Goal: Task Accomplishment & Management: Manage account settings

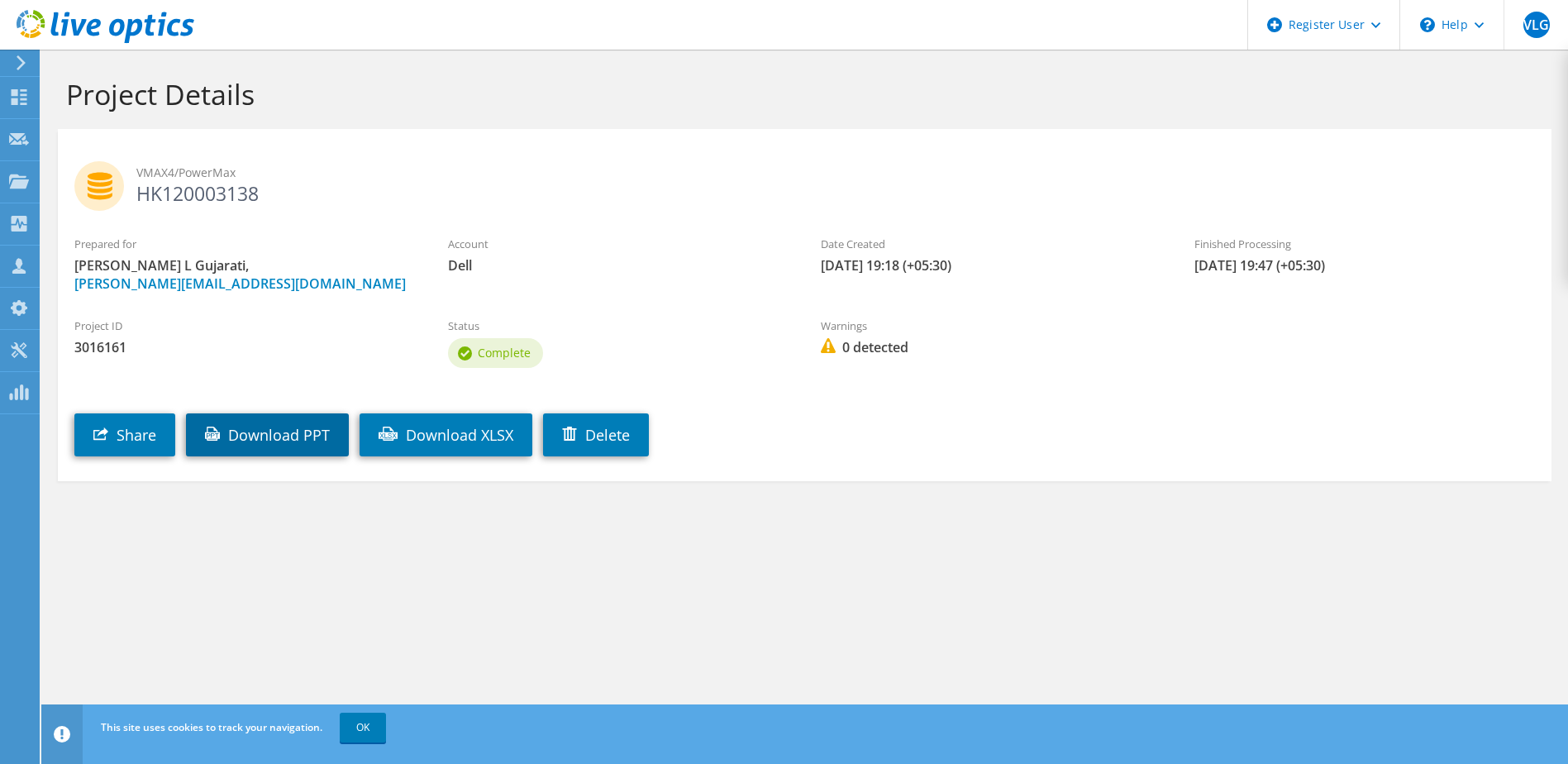
click at [301, 430] on link "Download PPT" at bounding box center [266, 435] width 162 height 43
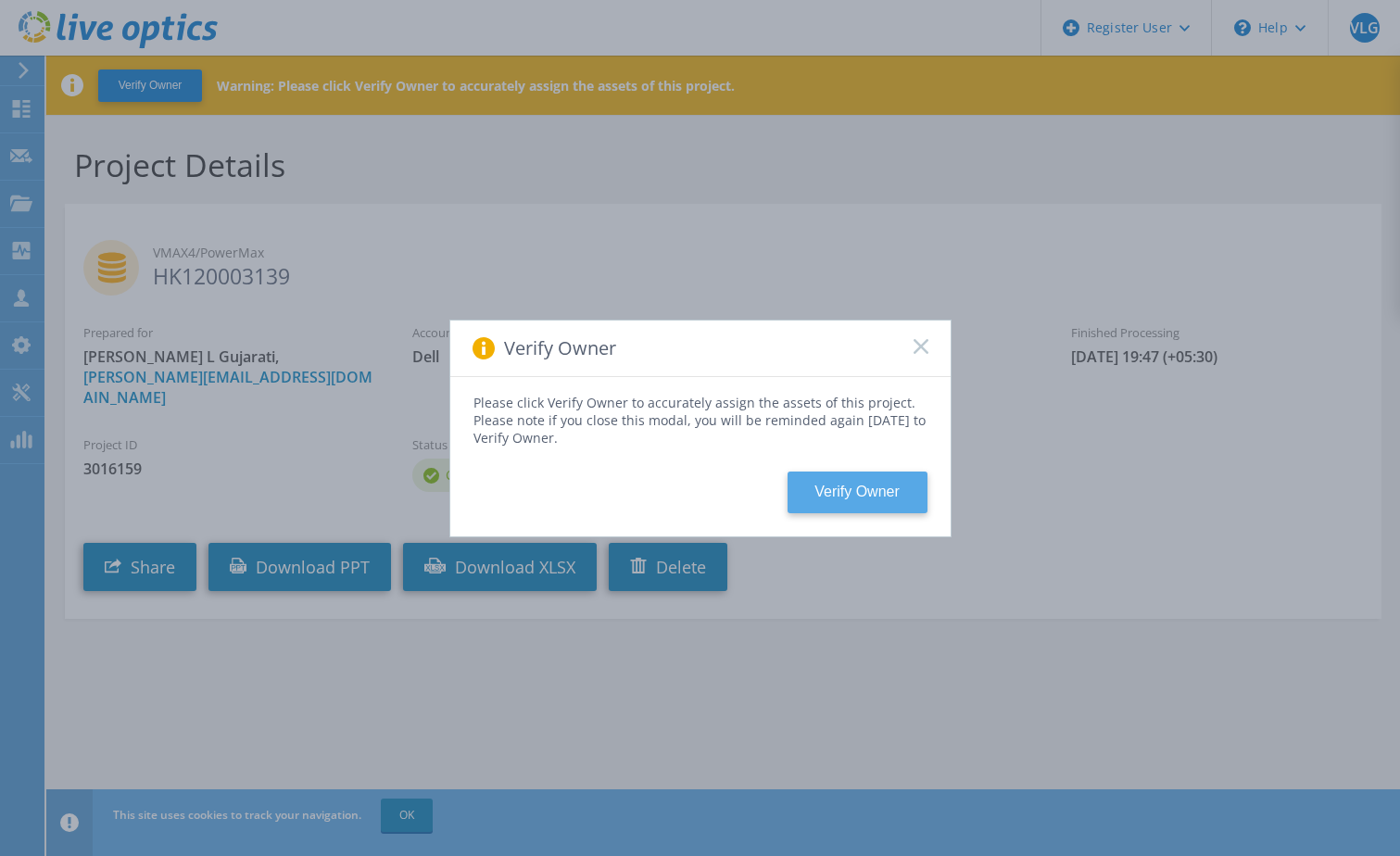
click at [886, 493] on button "Verify Owner" at bounding box center [858, 492] width 140 height 42
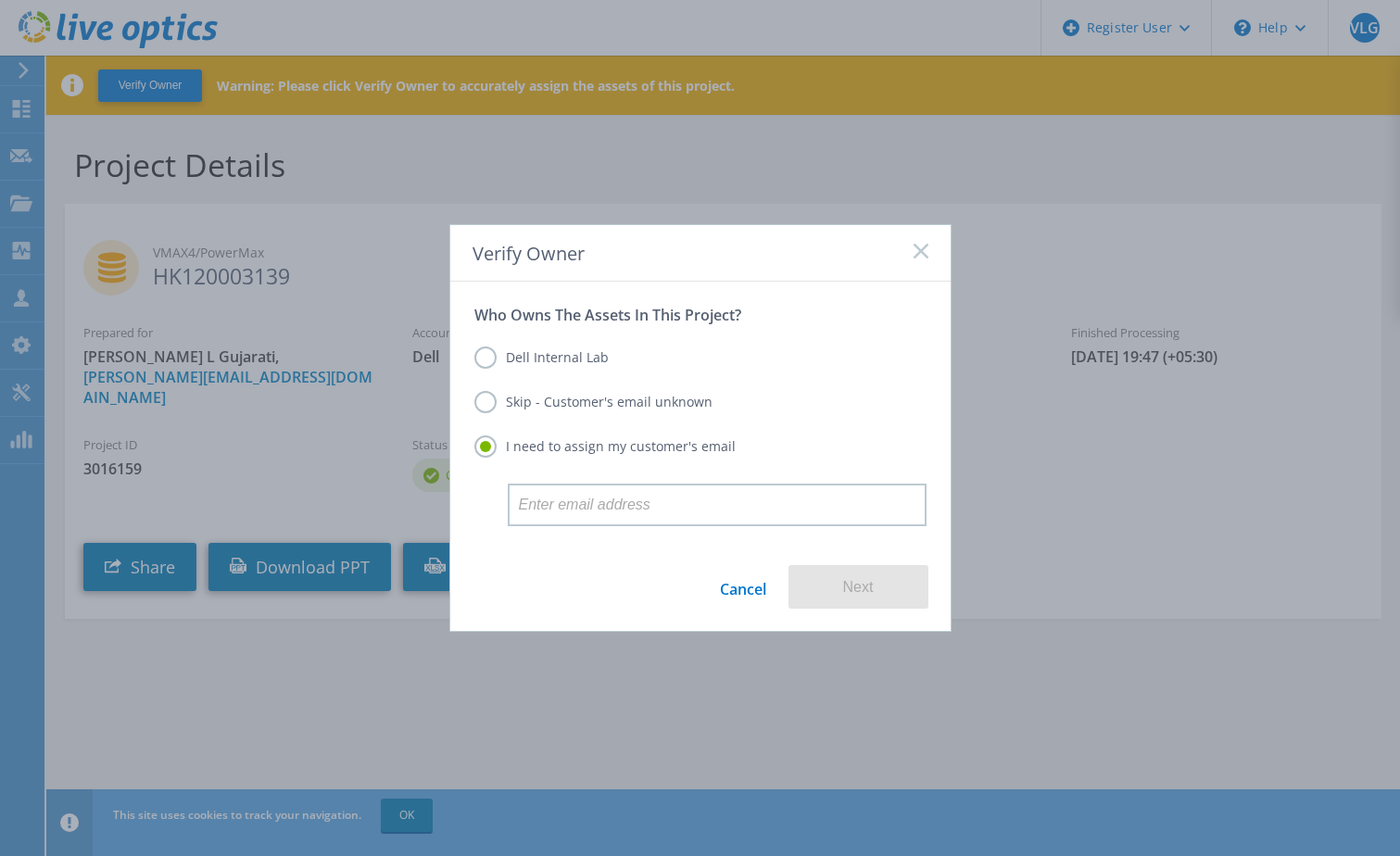
click at [479, 355] on label "Dell Internal Lab" at bounding box center [542, 358] width 134 height 22
click at [0, 0] on input "Dell Internal Lab" at bounding box center [0, 0] width 0 height 0
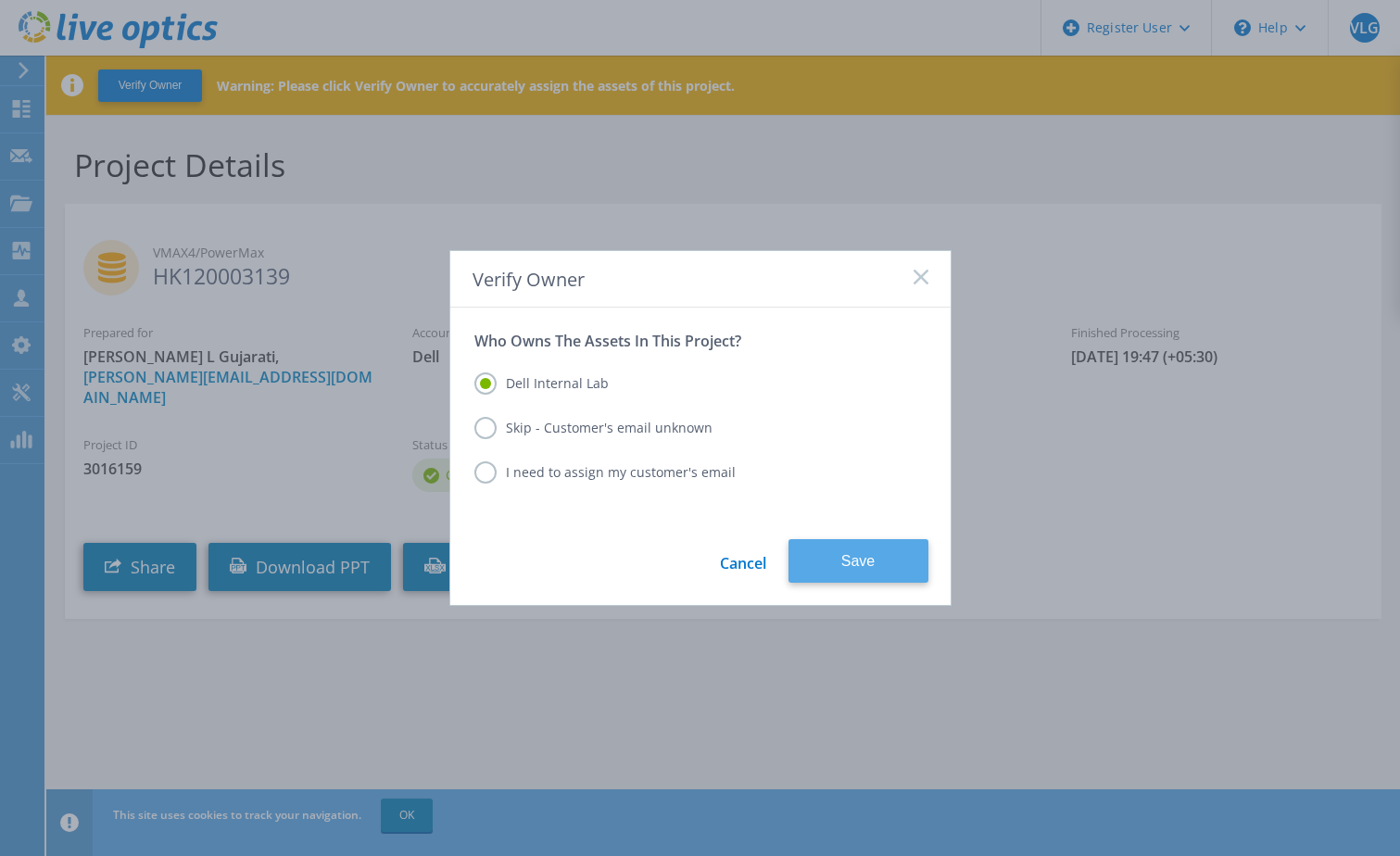
click at [843, 559] on button "Save" at bounding box center [859, 561] width 140 height 44
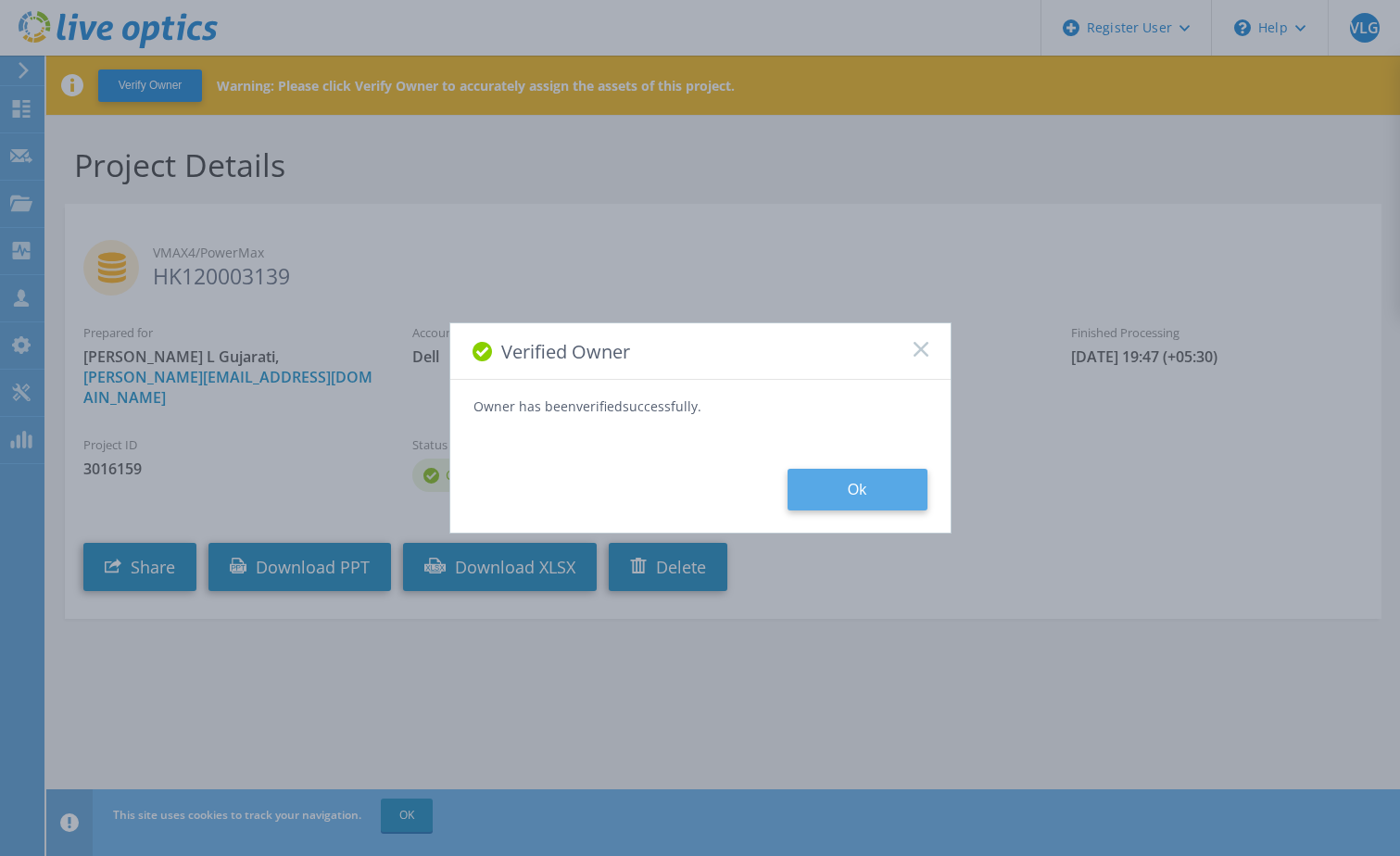
click at [916, 485] on button "Ok" at bounding box center [858, 489] width 140 height 42
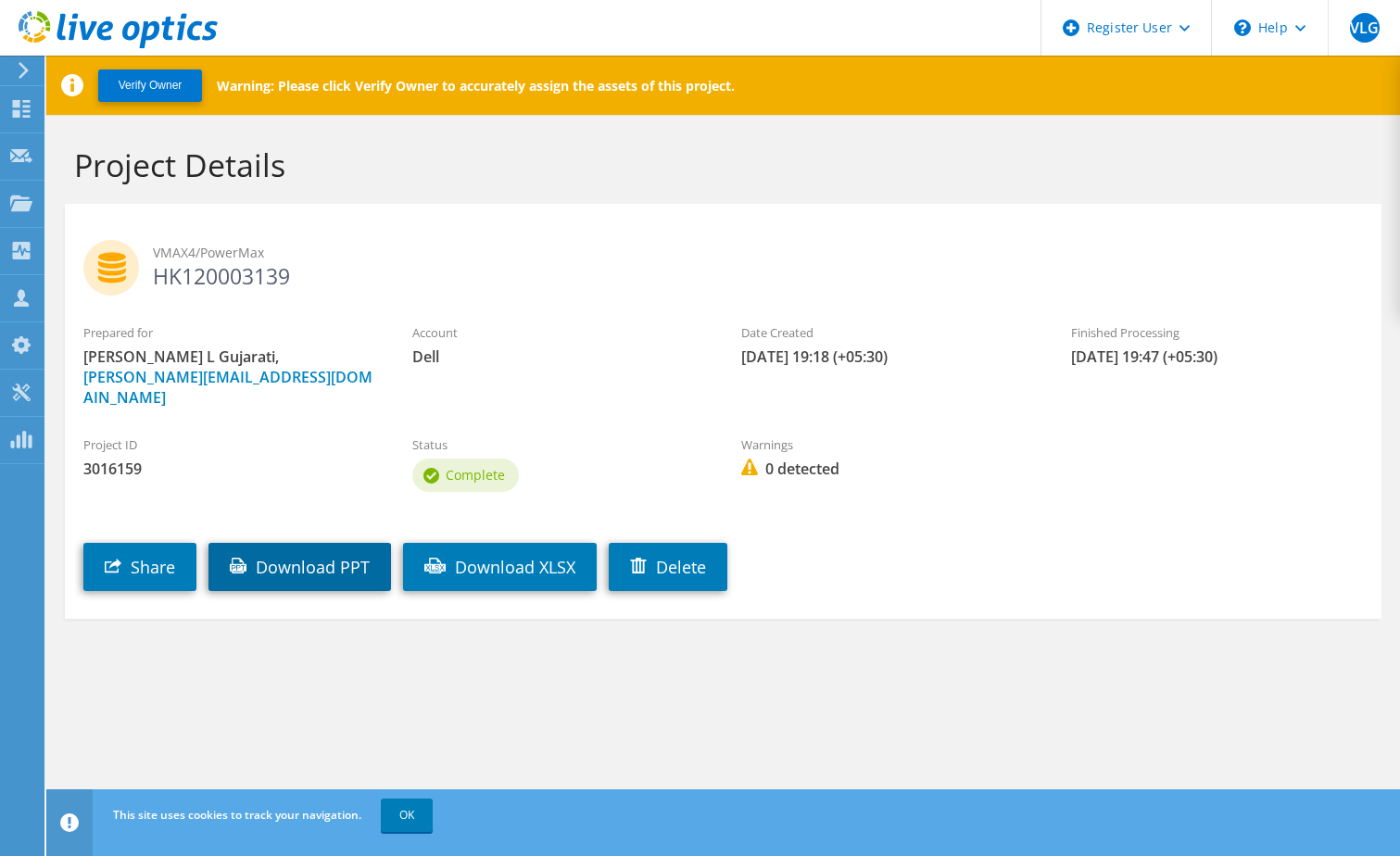
click at [351, 543] on link "Download PPT" at bounding box center [299, 568] width 182 height 49
